Goal: Consume media (video, audio): Consume media (video, audio)

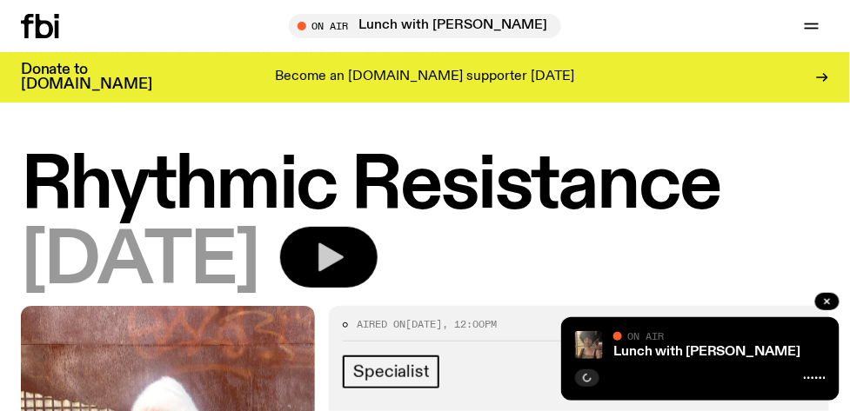
click at [344, 255] on icon "button" at bounding box center [330, 258] width 25 height 29
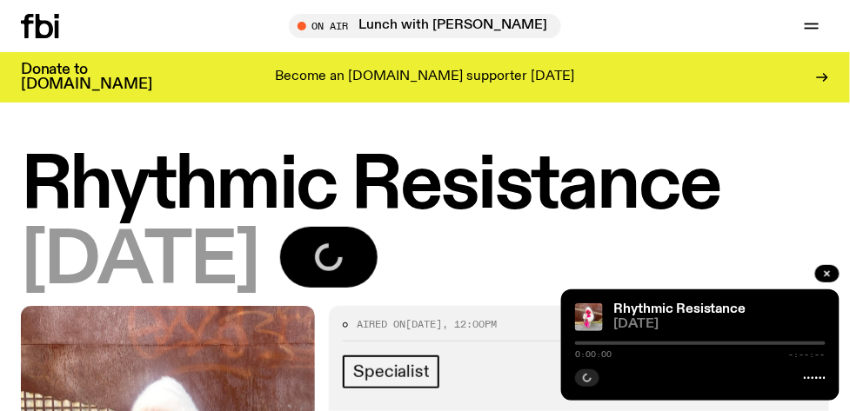
click at [658, 378] on div at bounding box center [700, 376] width 251 height 21
click at [642, 378] on div at bounding box center [700, 376] width 251 height 21
click at [583, 377] on icon "button" at bounding box center [587, 378] width 10 height 10
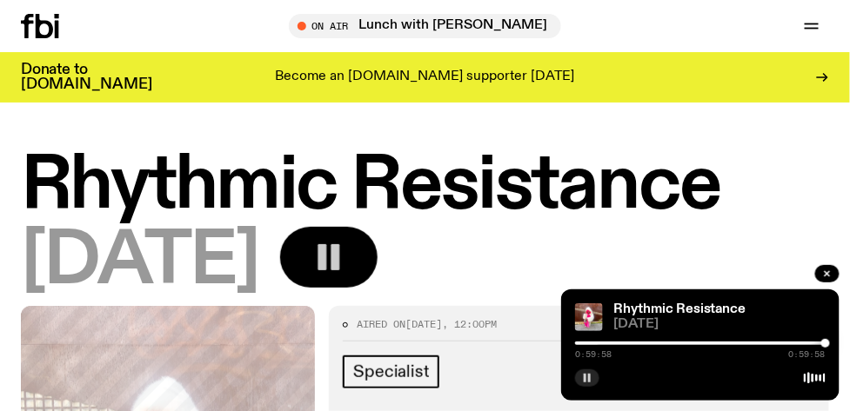
drag, startPoint x: 587, startPoint y: 345, endPoint x: 840, endPoint y: 345, distance: 252.3
click at [840, 345] on div "Rhythmic Resistance 18.08.25 0:59:58 0:59:58" at bounding box center [700, 345] width 278 height 111
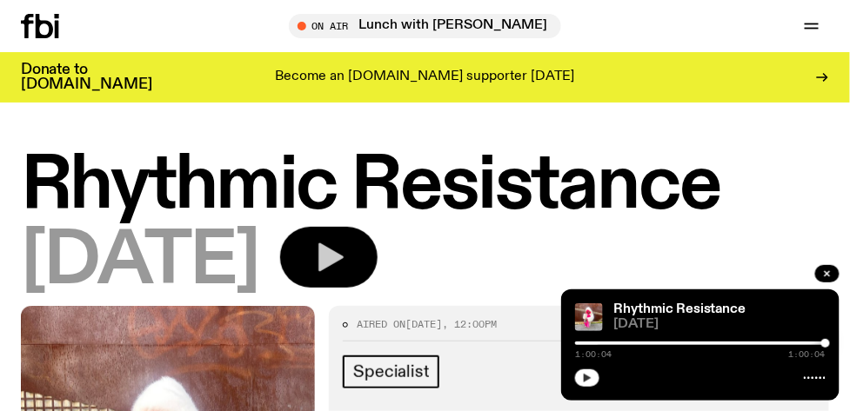
click at [346, 269] on icon "button" at bounding box center [328, 257] width 35 height 35
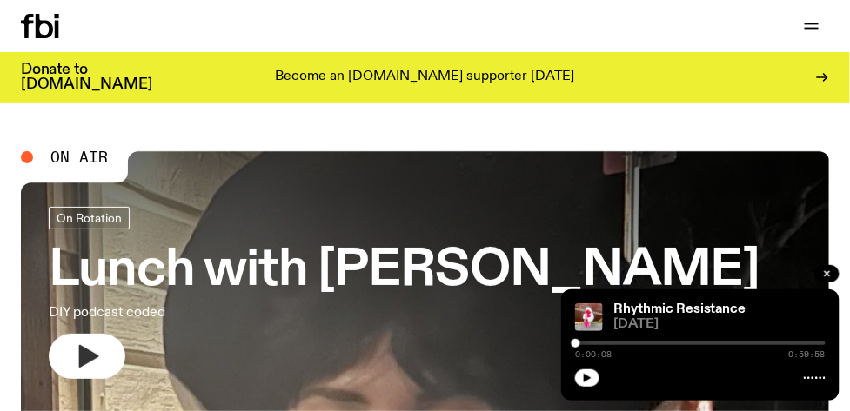
click at [90, 356] on icon "button" at bounding box center [89, 356] width 20 height 23
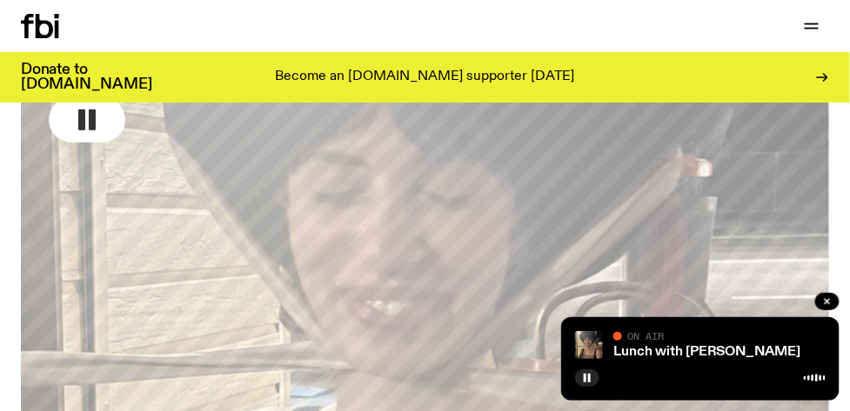
scroll to position [57, 0]
